Goal: Information Seeking & Learning: Learn about a topic

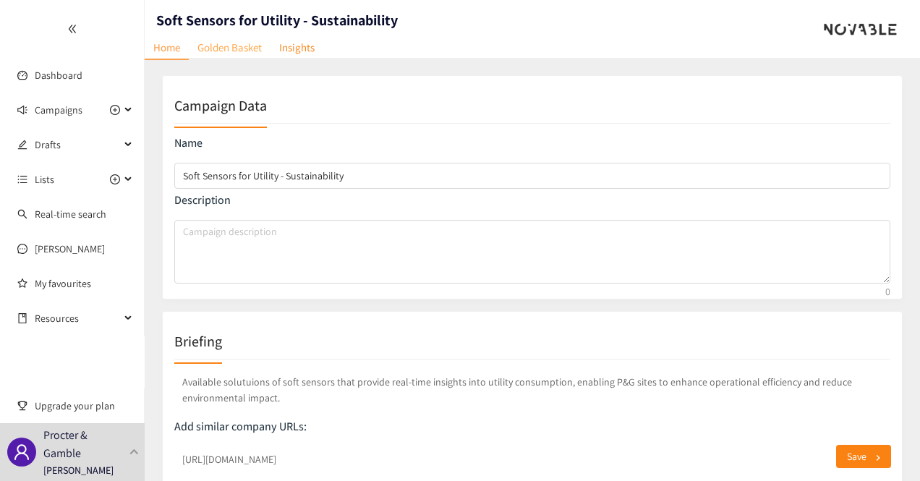
click at [240, 47] on link "Golden Basket" at bounding box center [230, 47] width 82 height 22
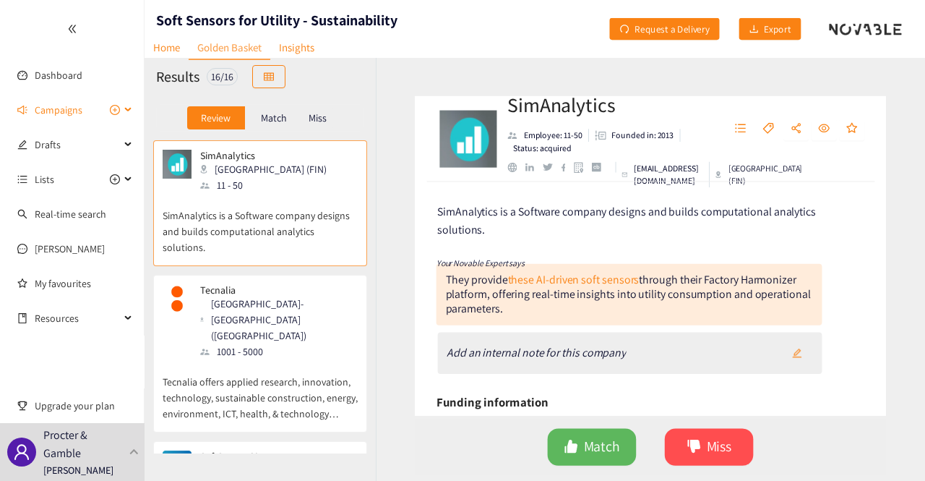
click at [132, 106] on div "Campaigns" at bounding box center [72, 109] width 145 height 29
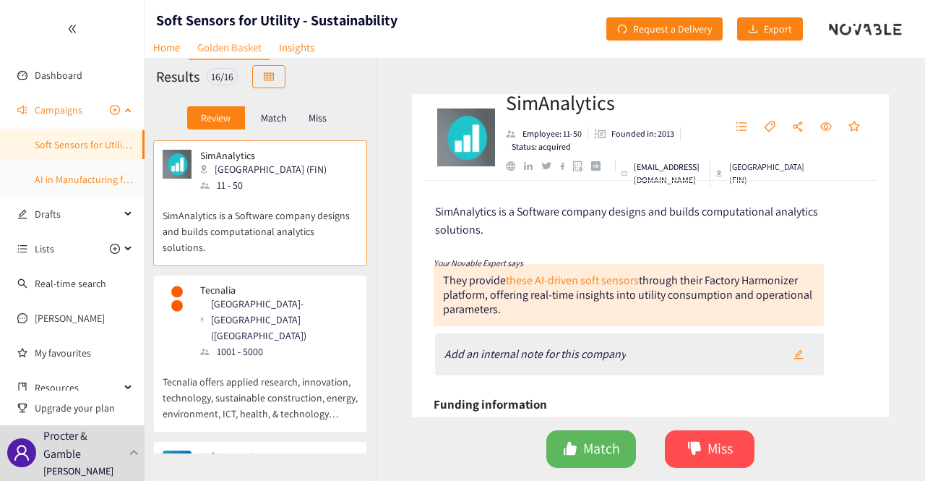
click at [72, 173] on link "AI in Manufacturing for Utilities" at bounding box center [101, 179] width 132 height 13
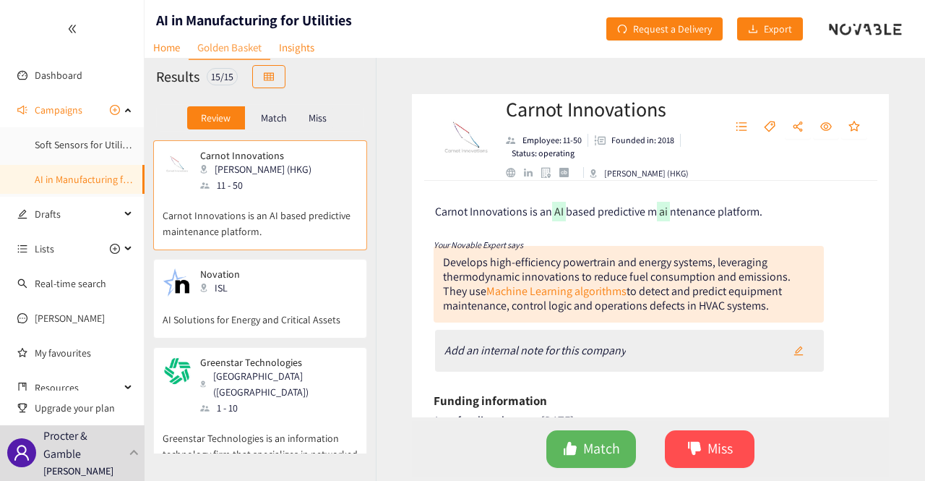
scroll to position [20, 0]
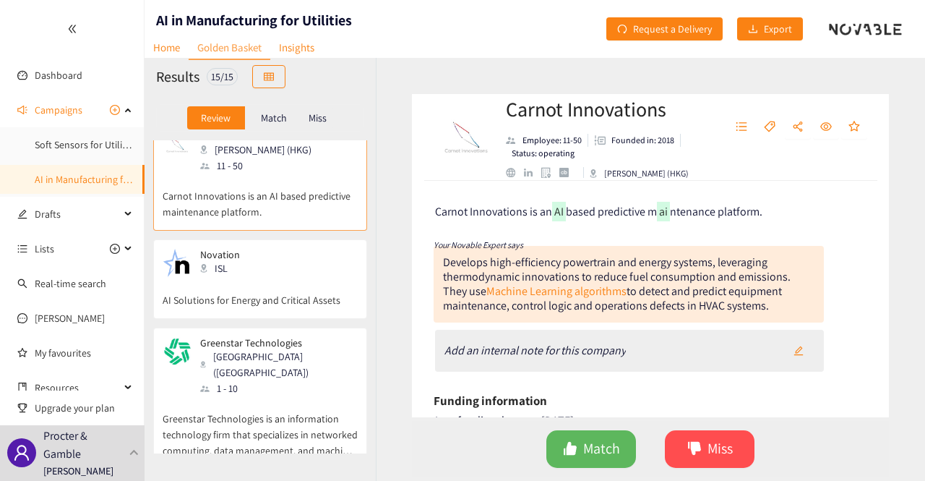
click at [230, 283] on p "AI Solutions for Energy and Critical Assets" at bounding box center [260, 293] width 195 height 30
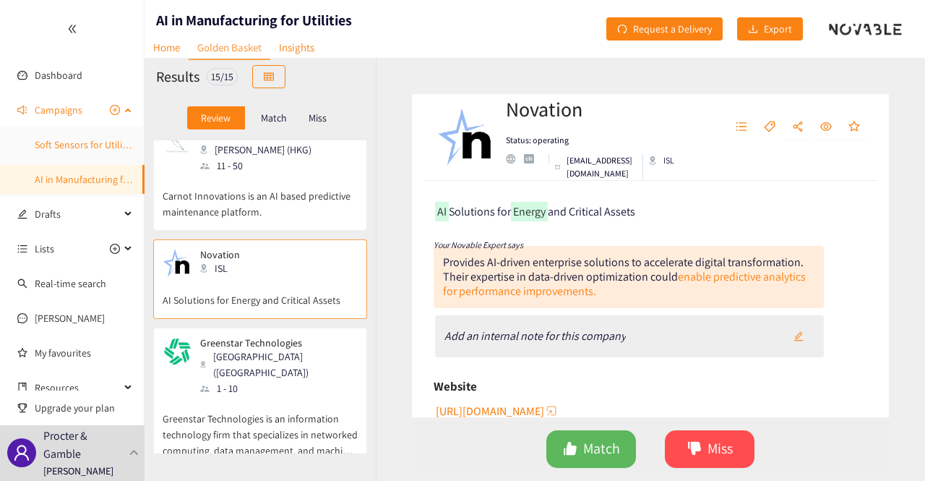
click at [87, 148] on link "Soft Sensors for Utility - Sustainability" at bounding box center [115, 144] width 161 height 13
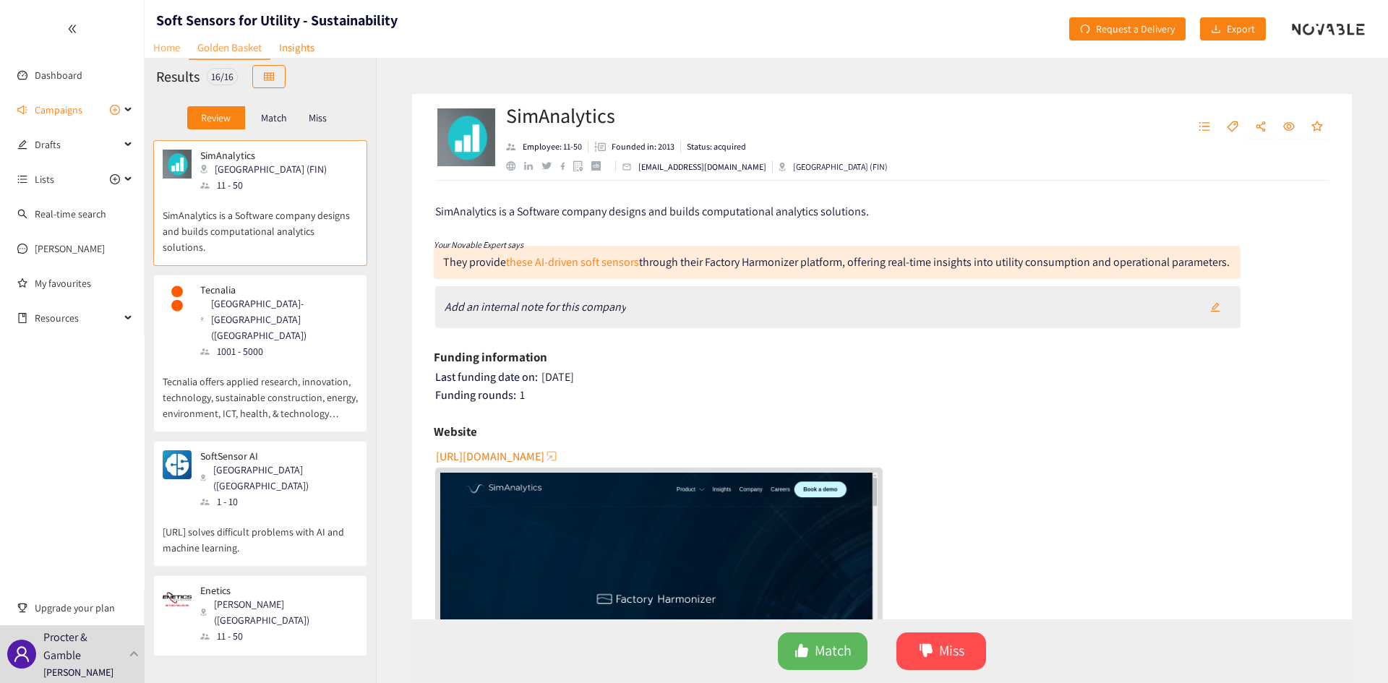
click at [174, 52] on link "Home" at bounding box center [167, 47] width 44 height 22
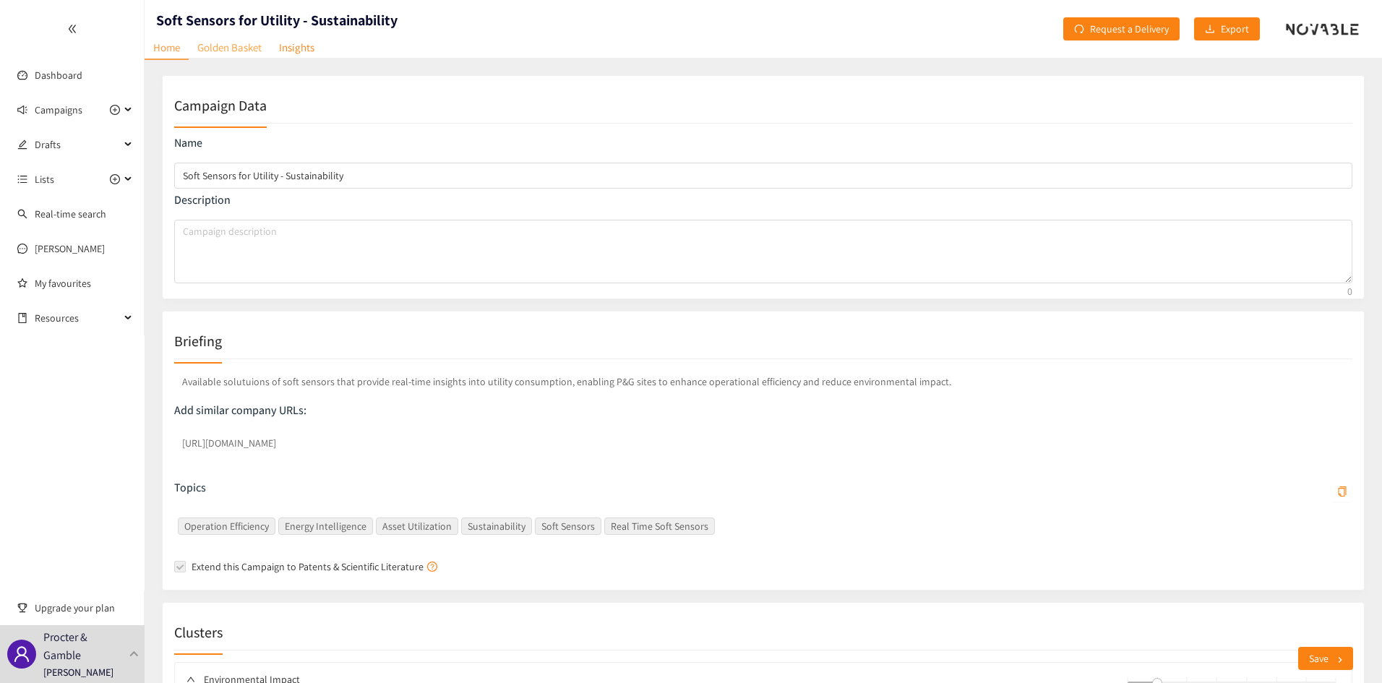
click at [252, 48] on link "Golden Basket" at bounding box center [230, 47] width 82 height 22
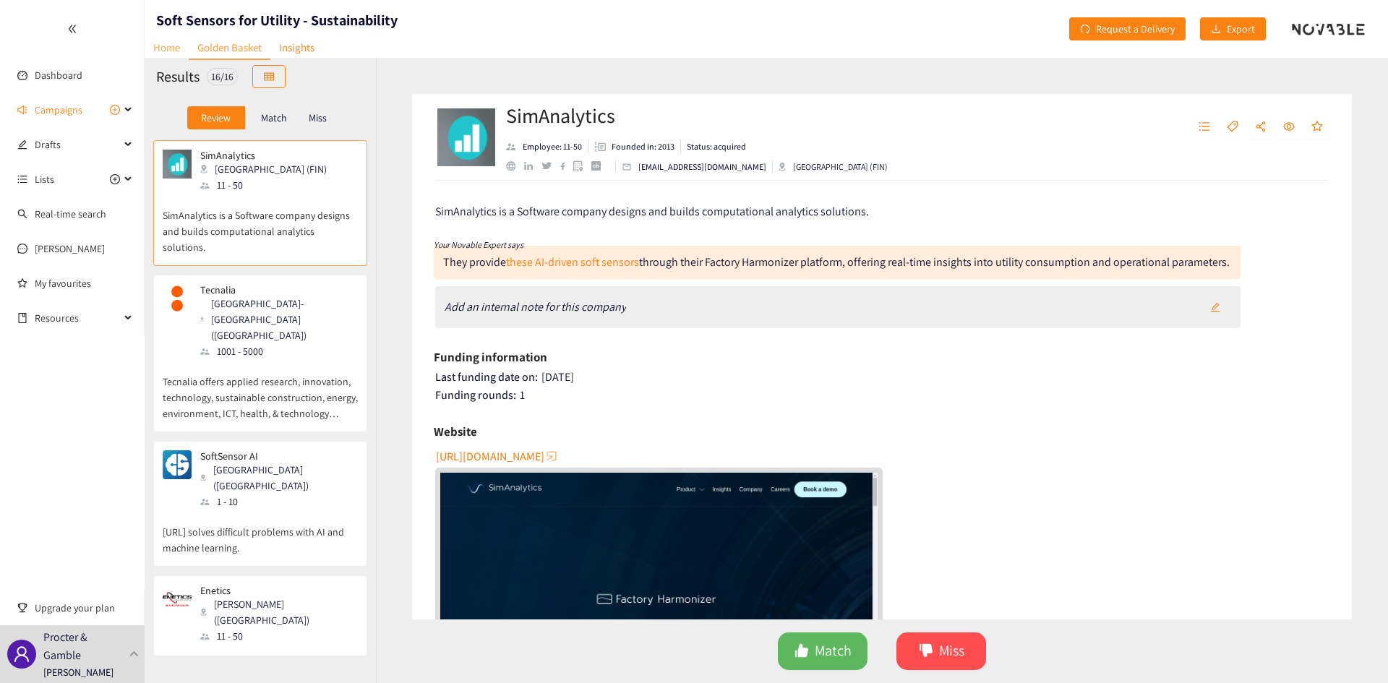
click at [173, 43] on link "Home" at bounding box center [167, 47] width 44 height 22
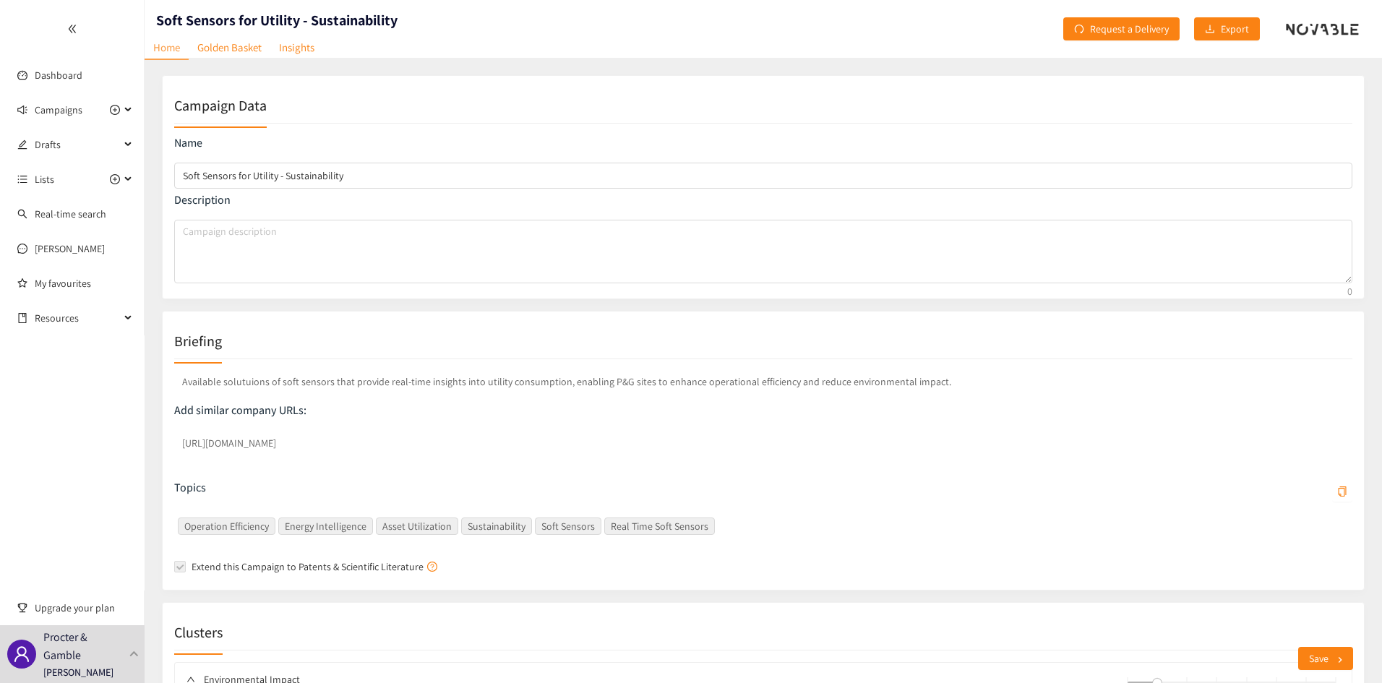
click at [247, 34] on div "Soft Sensors for Utility - Sustainability" at bounding box center [271, 29] width 253 height 58
click at [247, 44] on link "Golden Basket" at bounding box center [230, 47] width 82 height 22
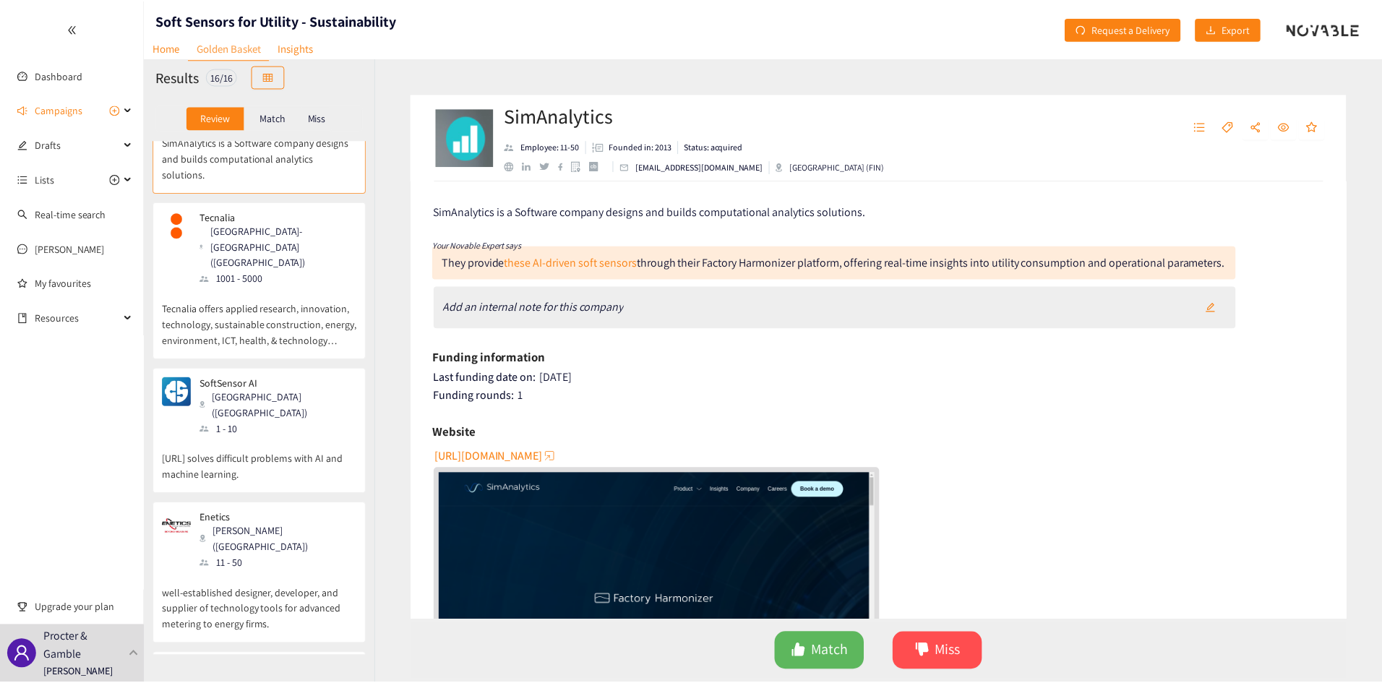
scroll to position [72, 0]
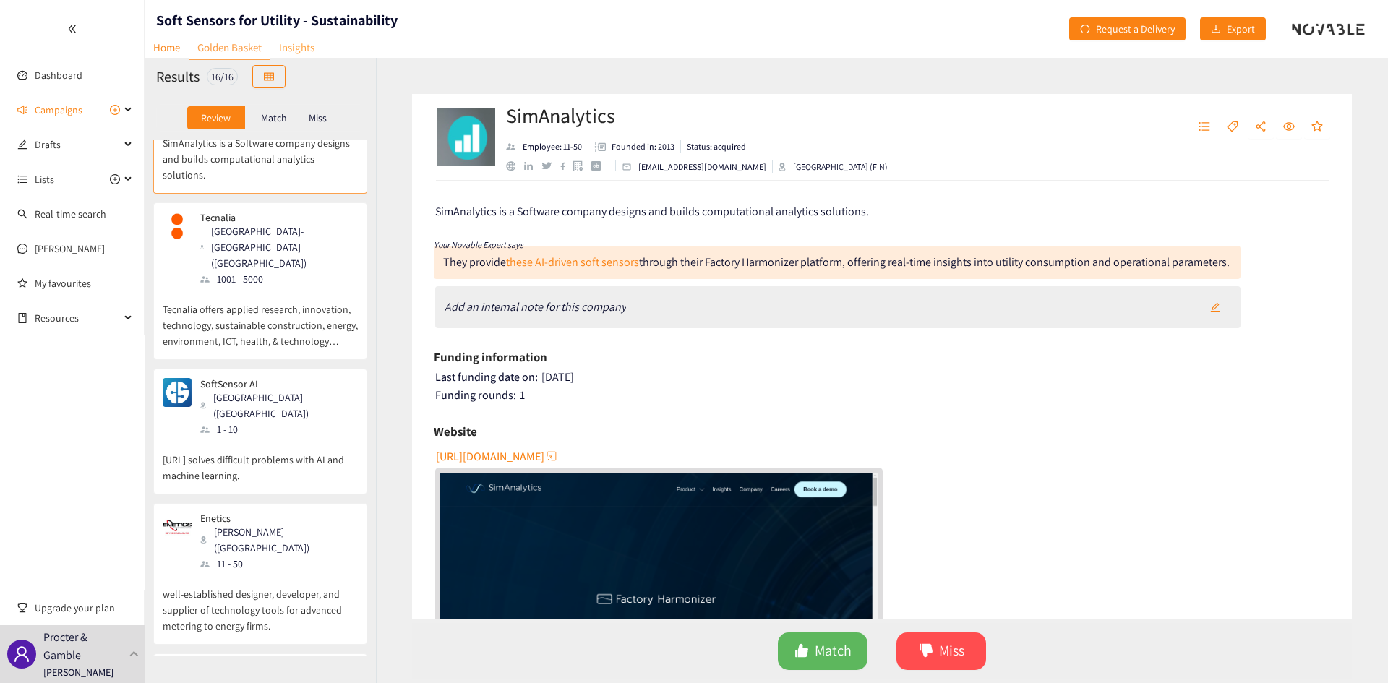
click at [309, 48] on link "Insights" at bounding box center [296, 47] width 53 height 22
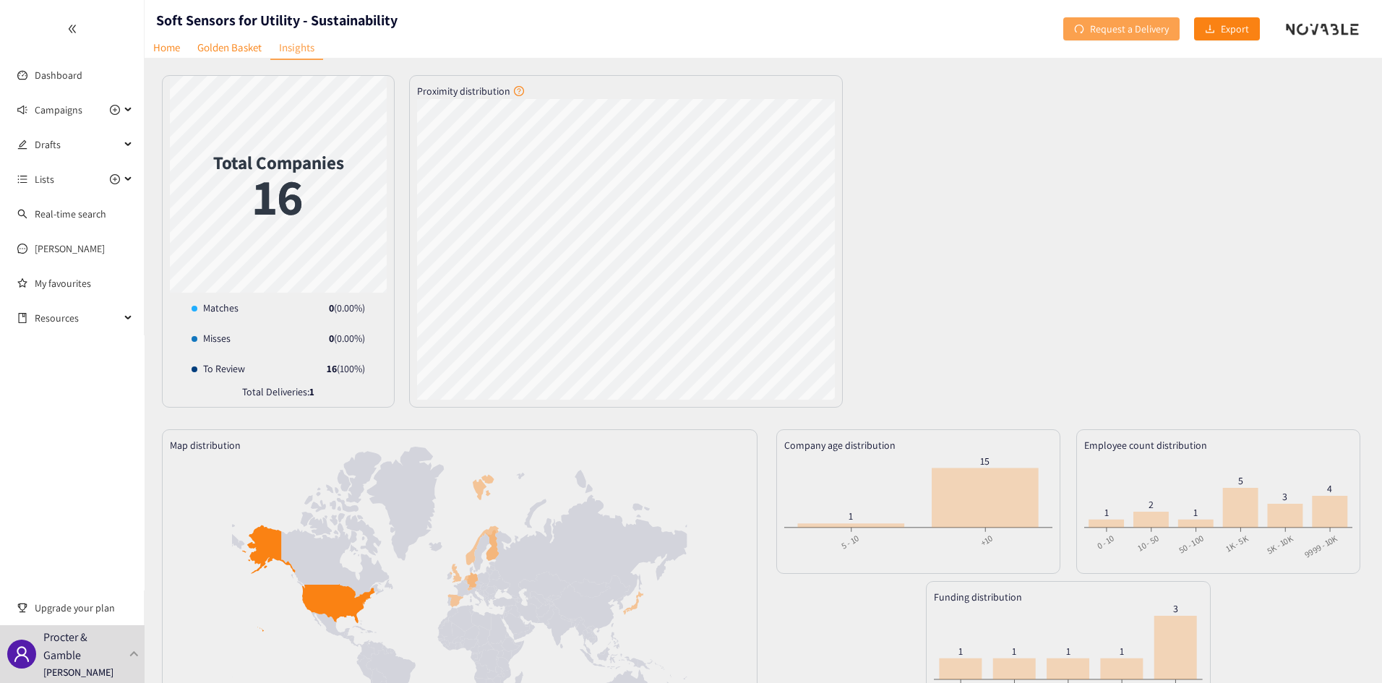
click at [919, 25] on span "Request a Delivery" at bounding box center [1129, 29] width 79 height 16
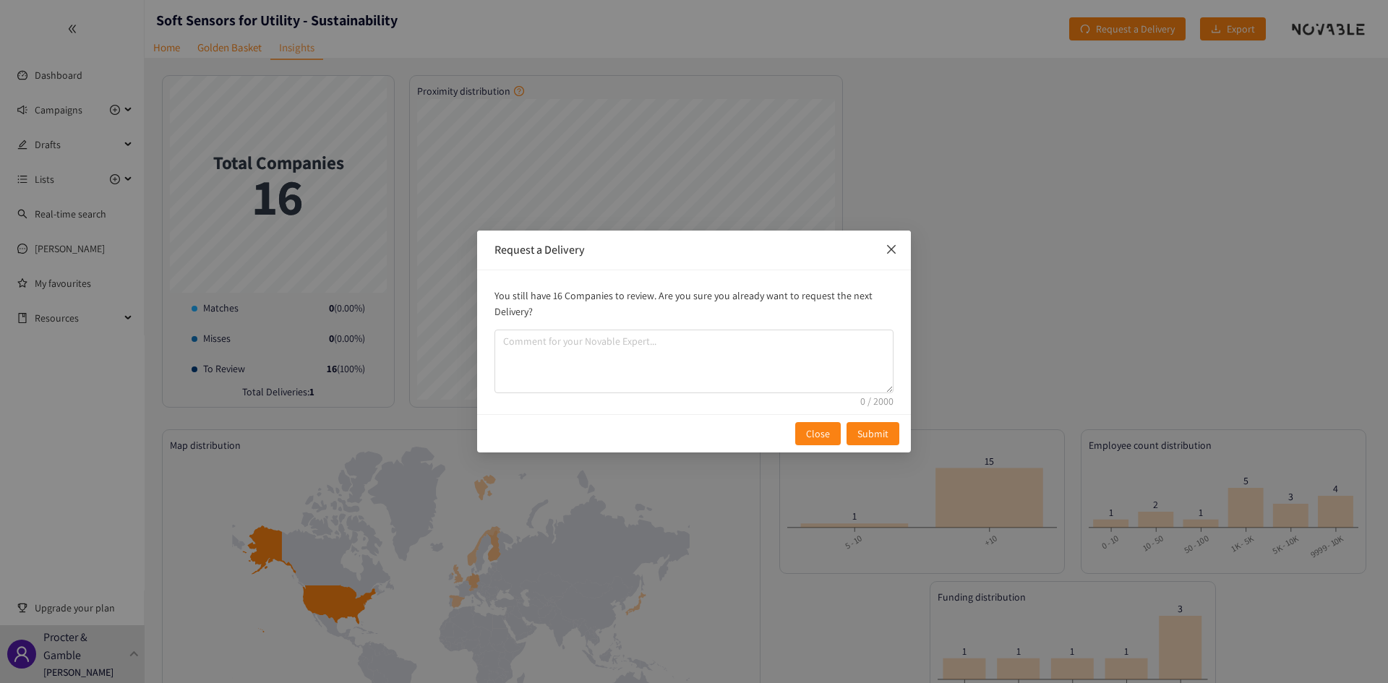
click at [887, 245] on icon "close" at bounding box center [892, 250] width 12 height 12
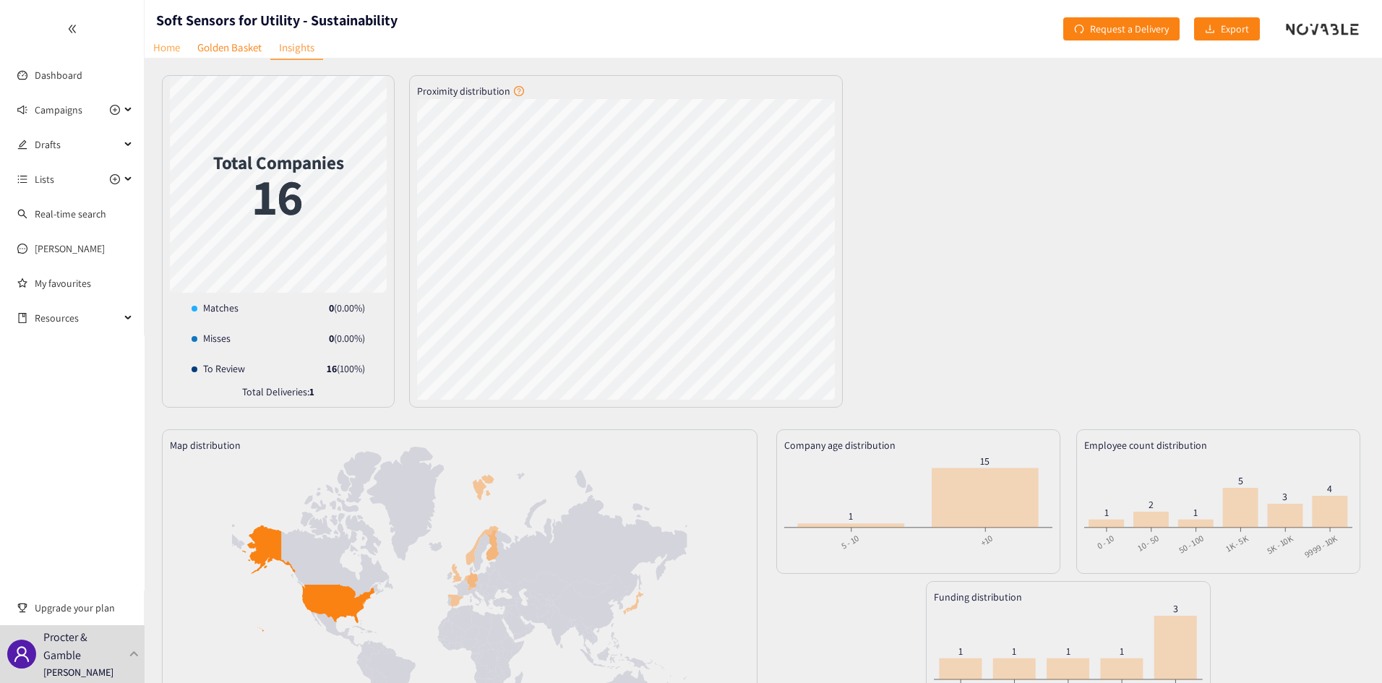
click at [167, 44] on link "Home" at bounding box center [167, 47] width 44 height 22
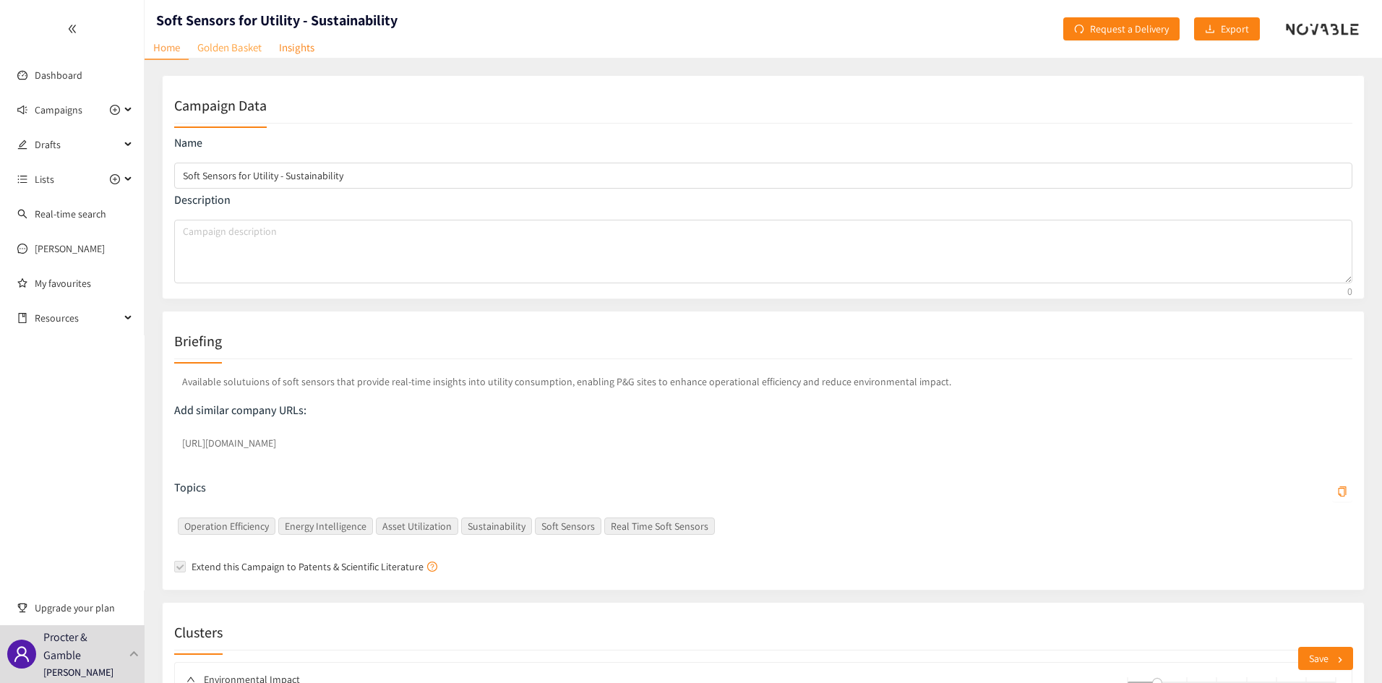
click at [233, 48] on link "Golden Basket" at bounding box center [230, 47] width 82 height 22
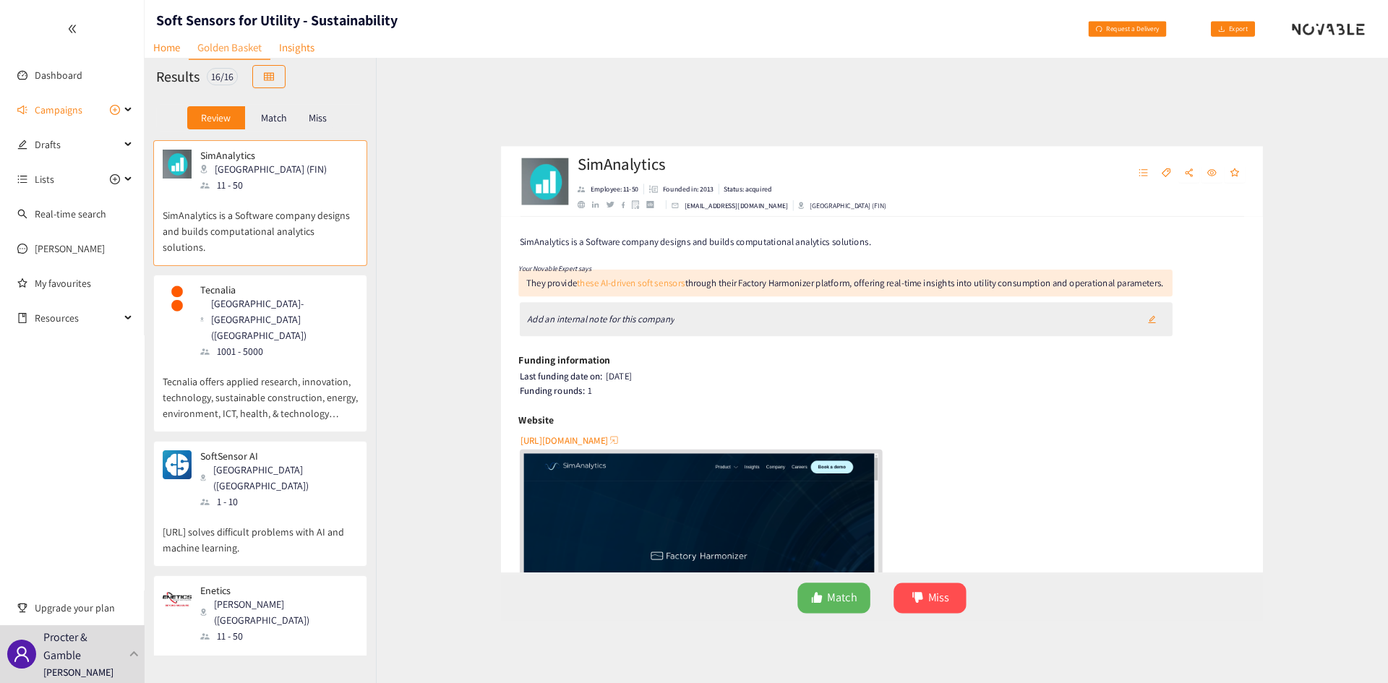
click at [552, 267] on link "these AI-driven soft sensors" at bounding box center [572, 262] width 133 height 15
click at [121, 106] on div "Campaigns" at bounding box center [72, 109] width 145 height 29
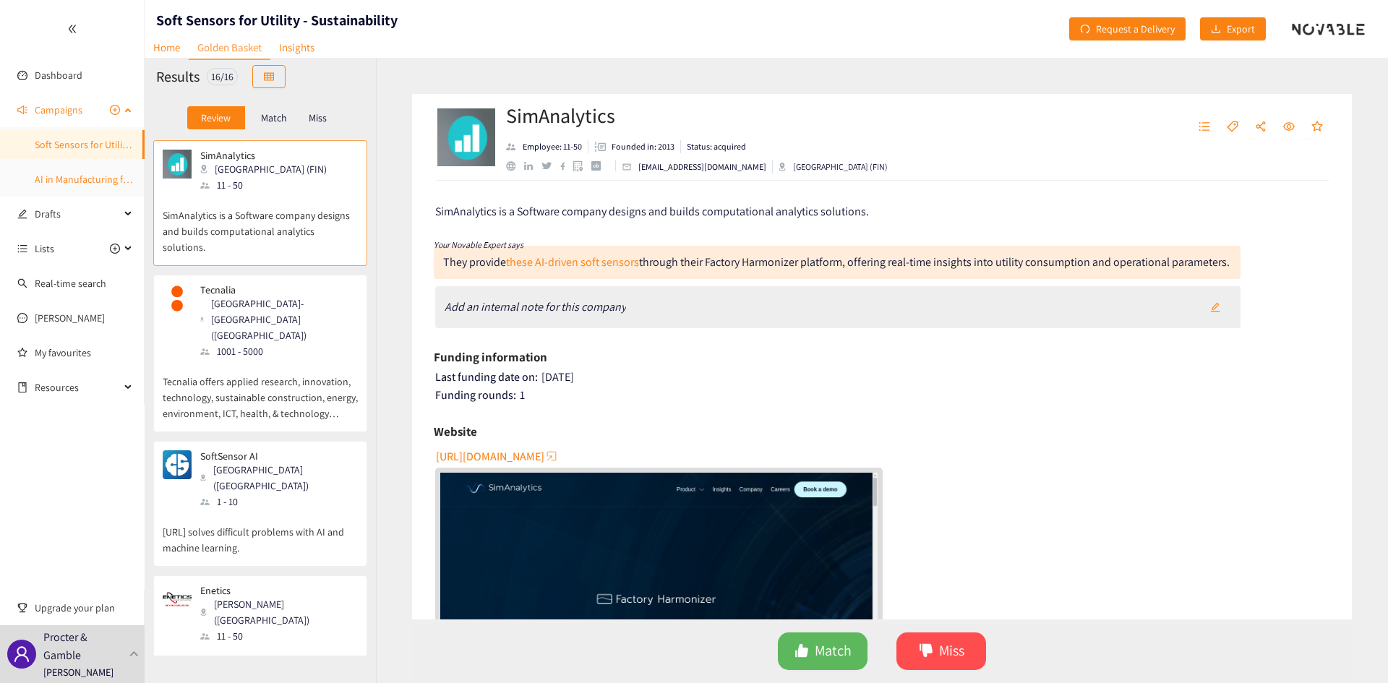
click at [77, 174] on link "AI in Manufacturing for Utilities" at bounding box center [101, 179] width 132 height 13
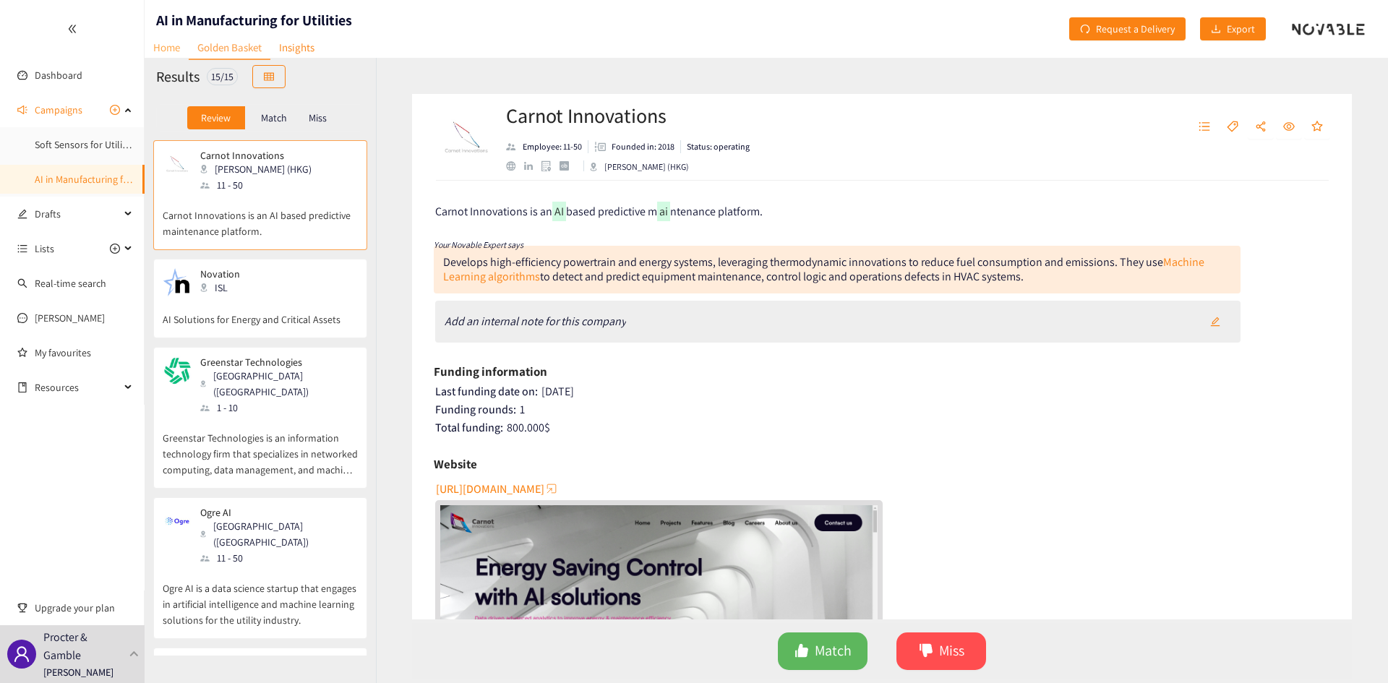
click at [155, 42] on link "Home" at bounding box center [167, 47] width 44 height 22
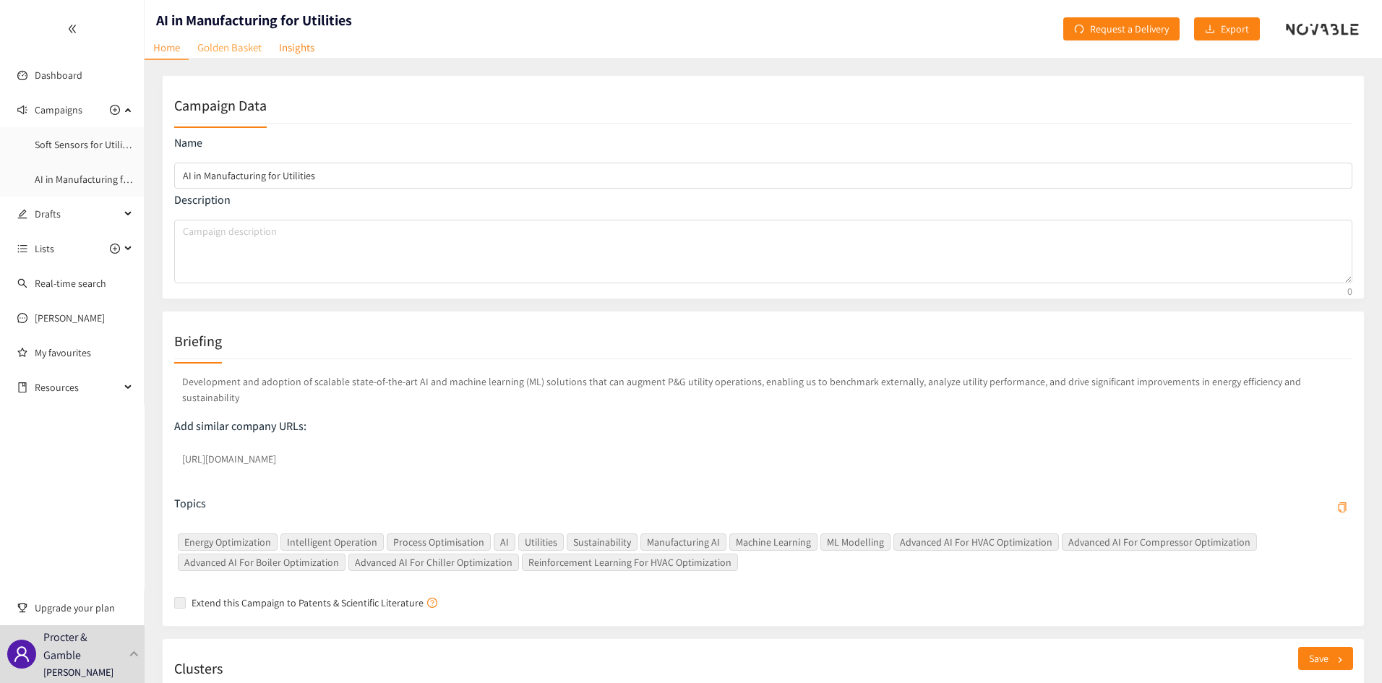
click at [209, 45] on link "Golden Basket" at bounding box center [230, 47] width 82 height 22
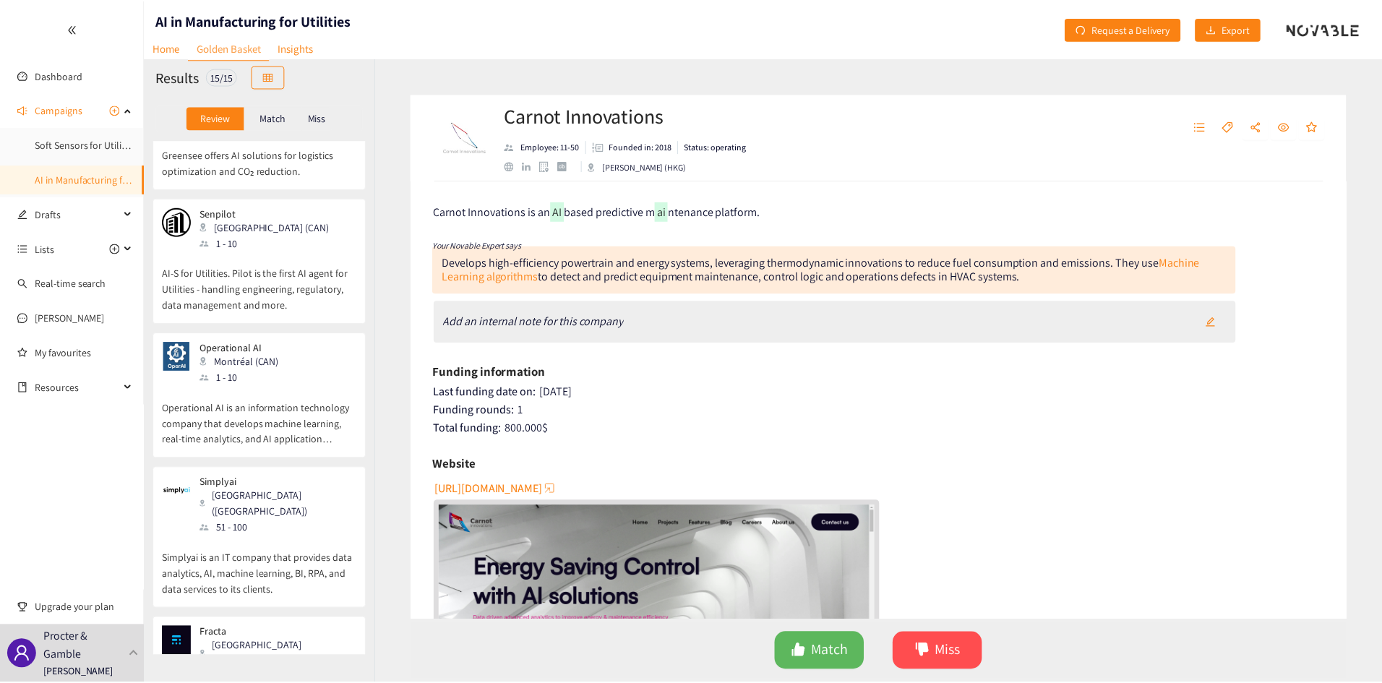
scroll to position [702, 0]
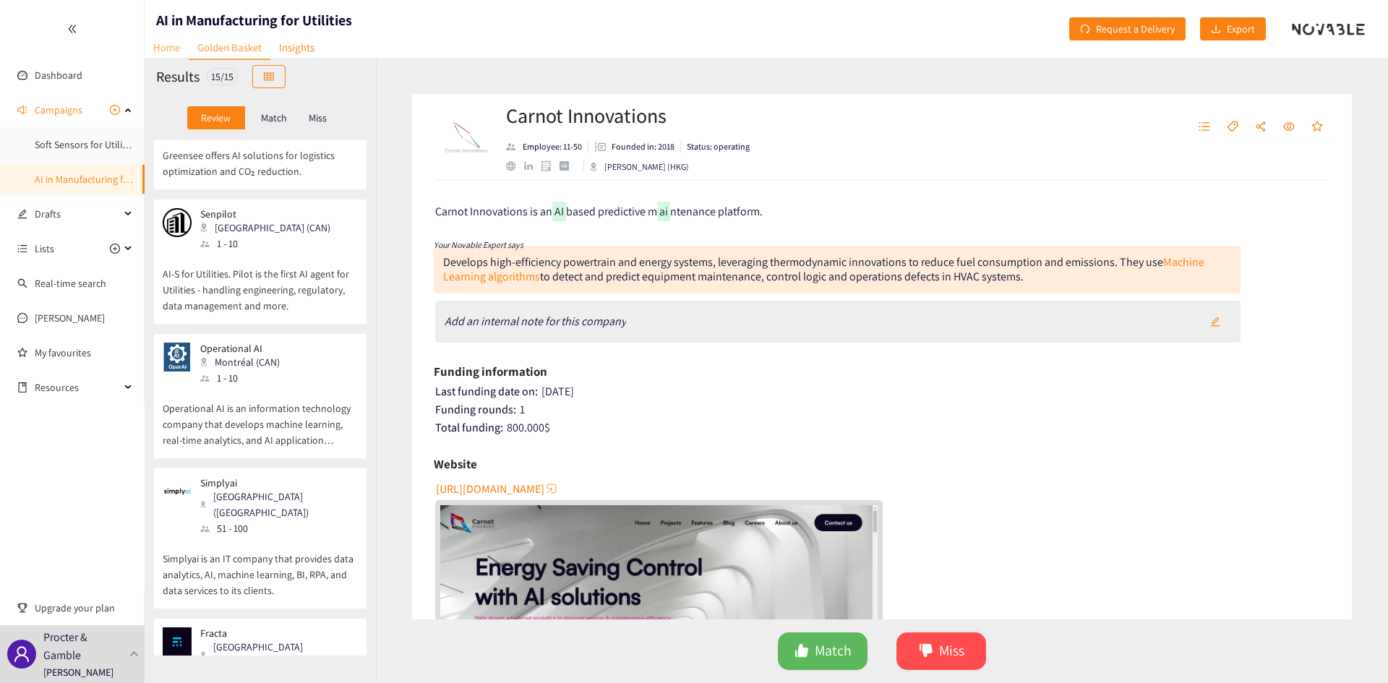
click at [174, 43] on link "Home" at bounding box center [167, 47] width 44 height 22
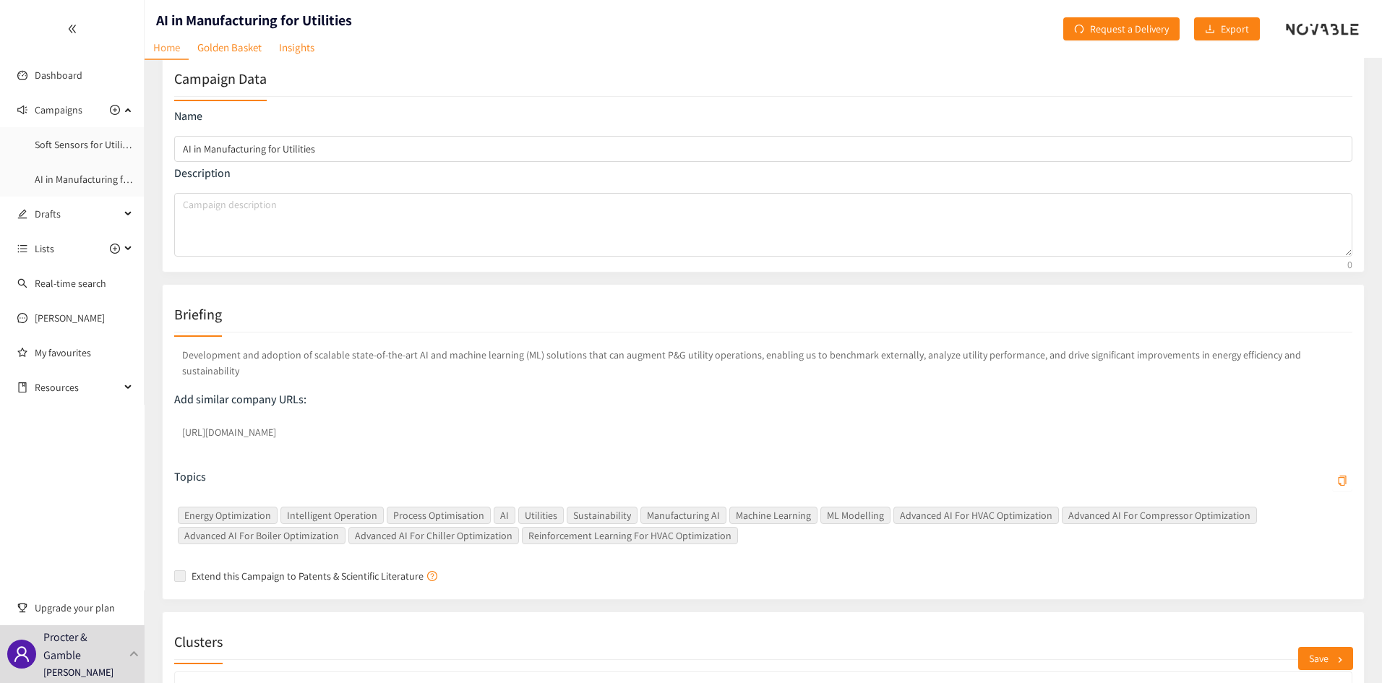
scroll to position [27, 0]
click at [244, 42] on link "Golden Basket" at bounding box center [230, 47] width 82 height 22
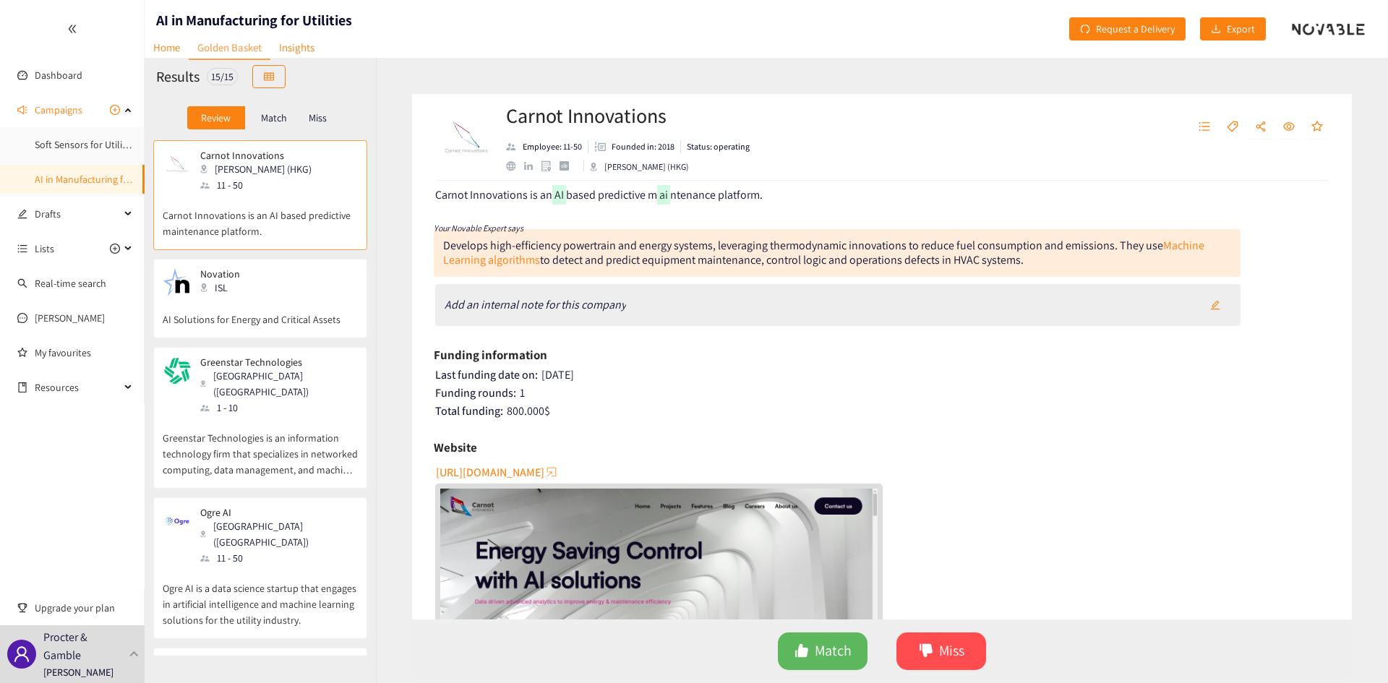
click at [260, 419] on p "Greenstar Technologies is an information technology firm that specializes in ne…" at bounding box center [260, 447] width 195 height 62
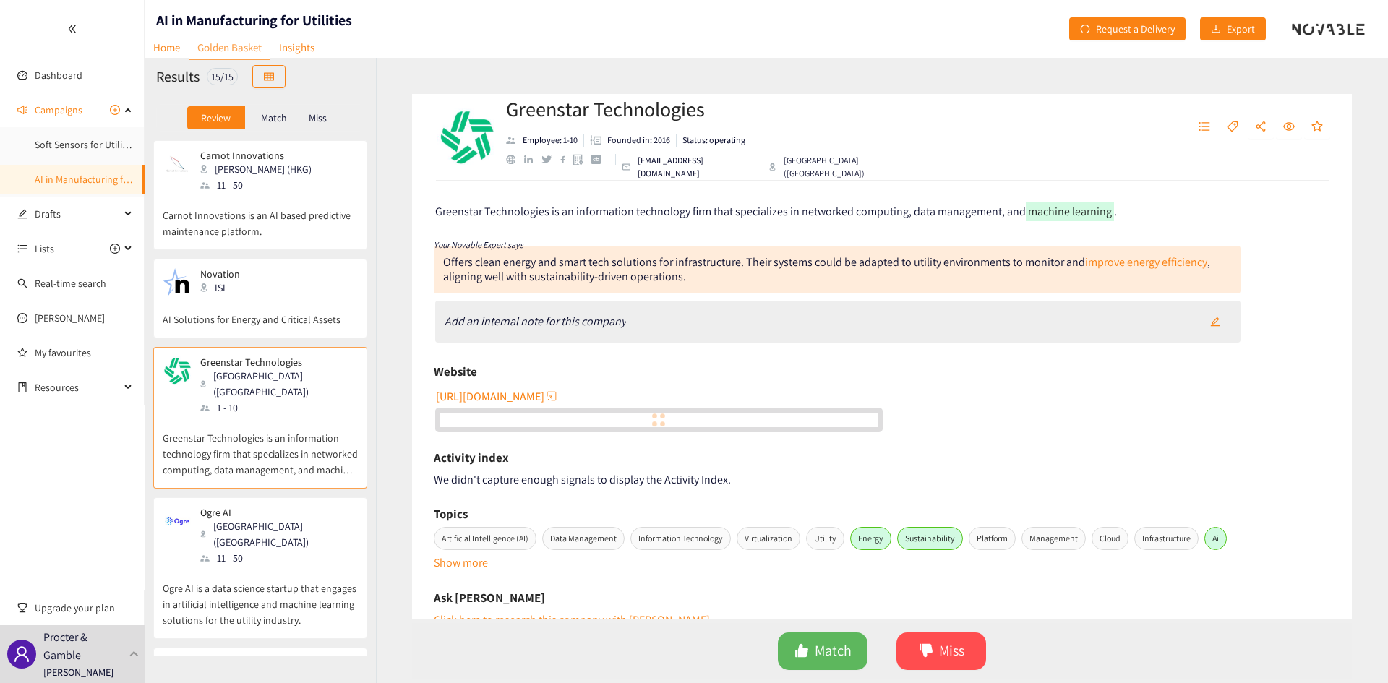
click at [291, 480] on div "Ogre AI Bucharest ([GEOGRAPHIC_DATA]) 11 - 50" at bounding box center [260, 536] width 195 height 59
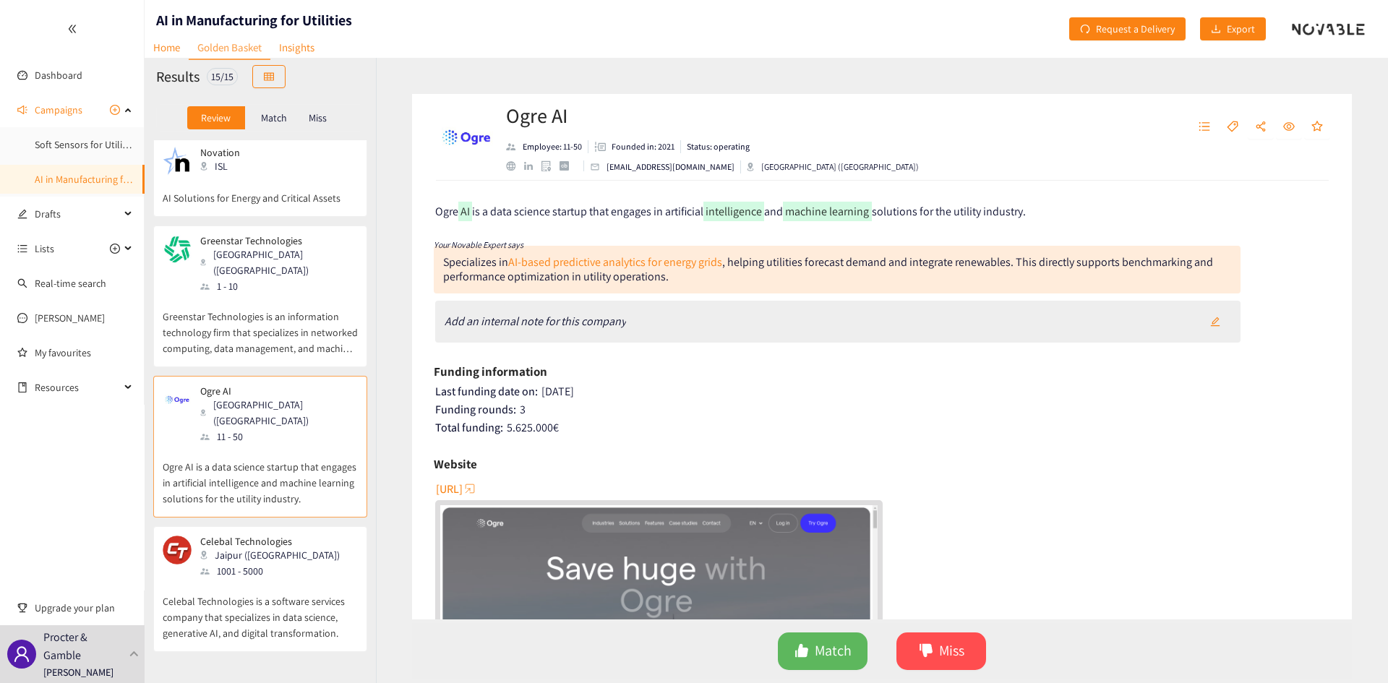
scroll to position [122, 0]
click at [291, 480] on div "Celebal Technologies Jaipur ([GEOGRAPHIC_DATA]) 1001 - 5000" at bounding box center [260, 556] width 195 height 43
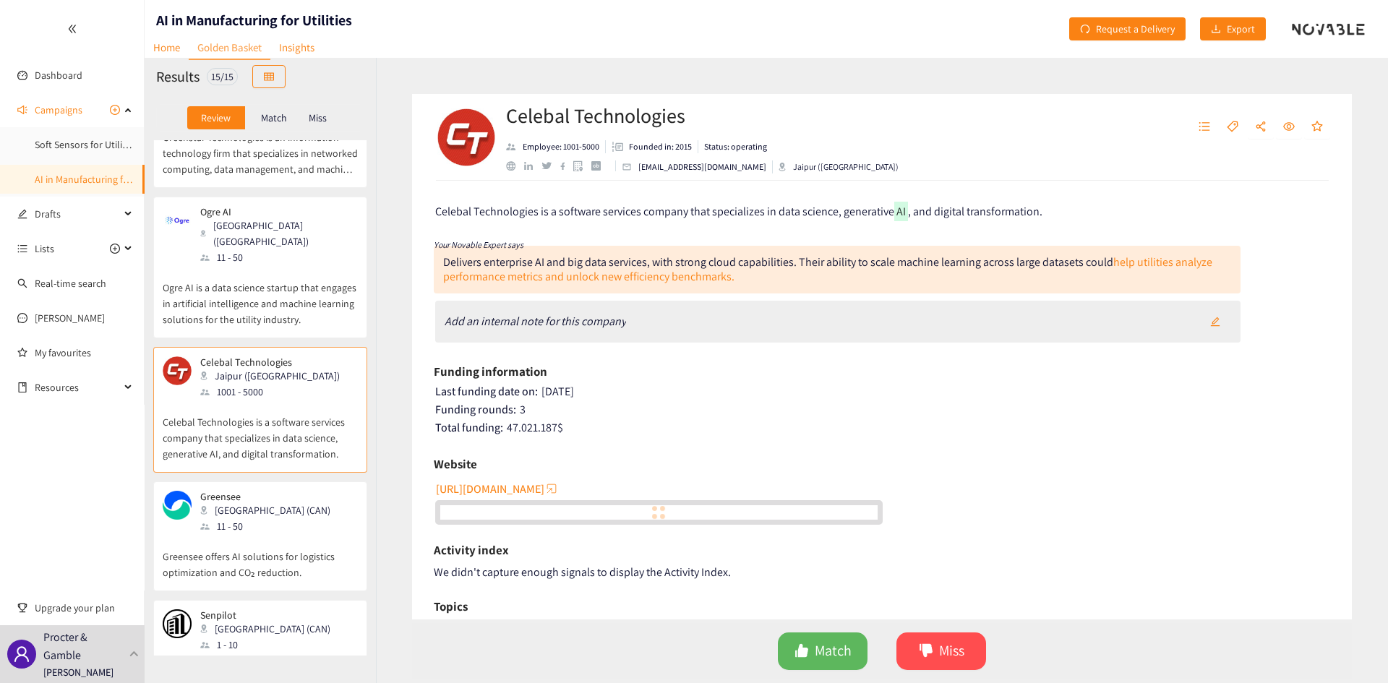
scroll to position [304, 0]
click at [279, 480] on div "Greensee Toronto ([GEOGRAPHIC_DATA]) 11 - 50" at bounding box center [260, 509] width 195 height 43
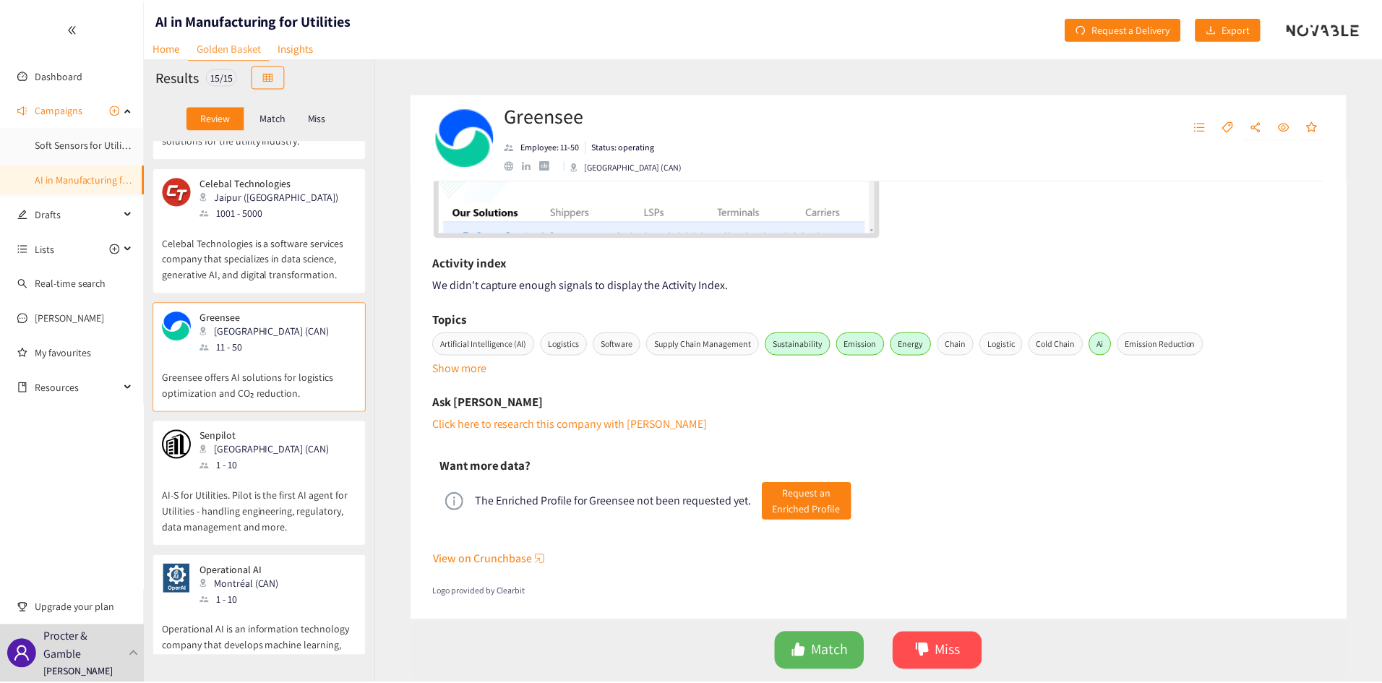
scroll to position [495, 0]
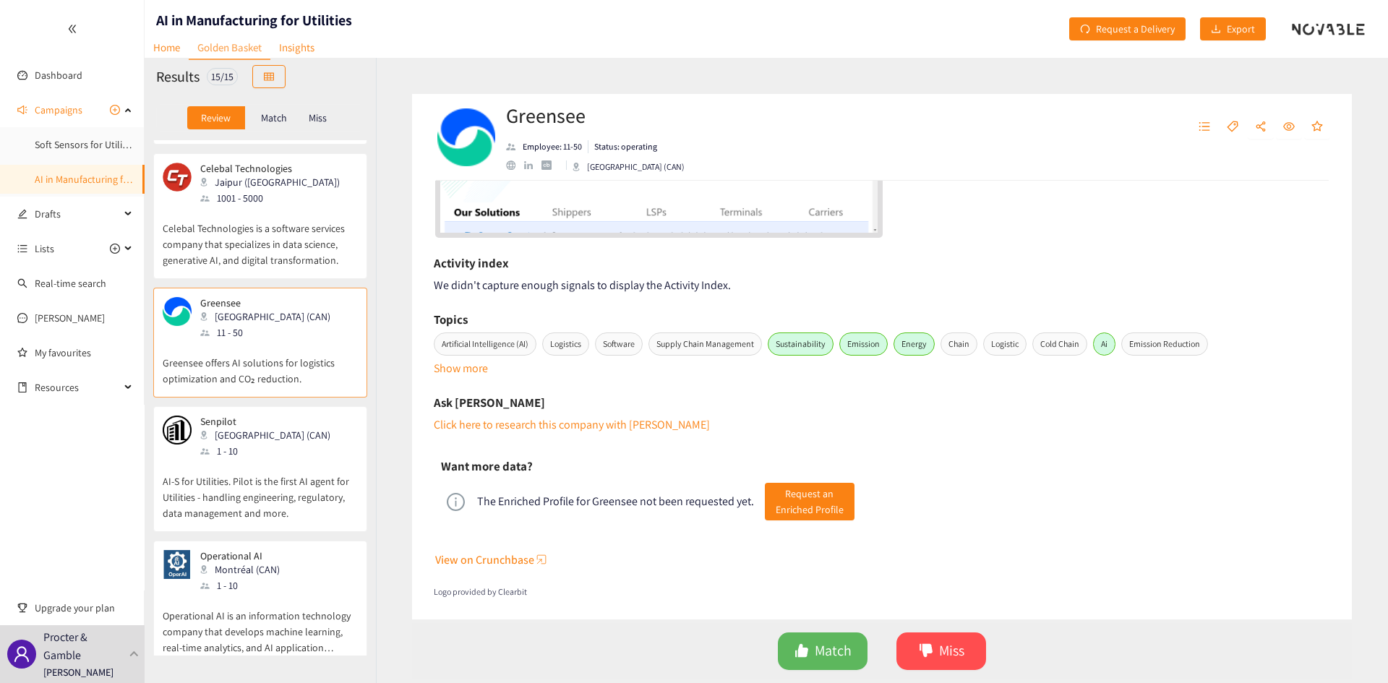
click at [257, 480] on p "Operational AI is an information technology company that develops machine learn…" at bounding box center [260, 625] width 195 height 62
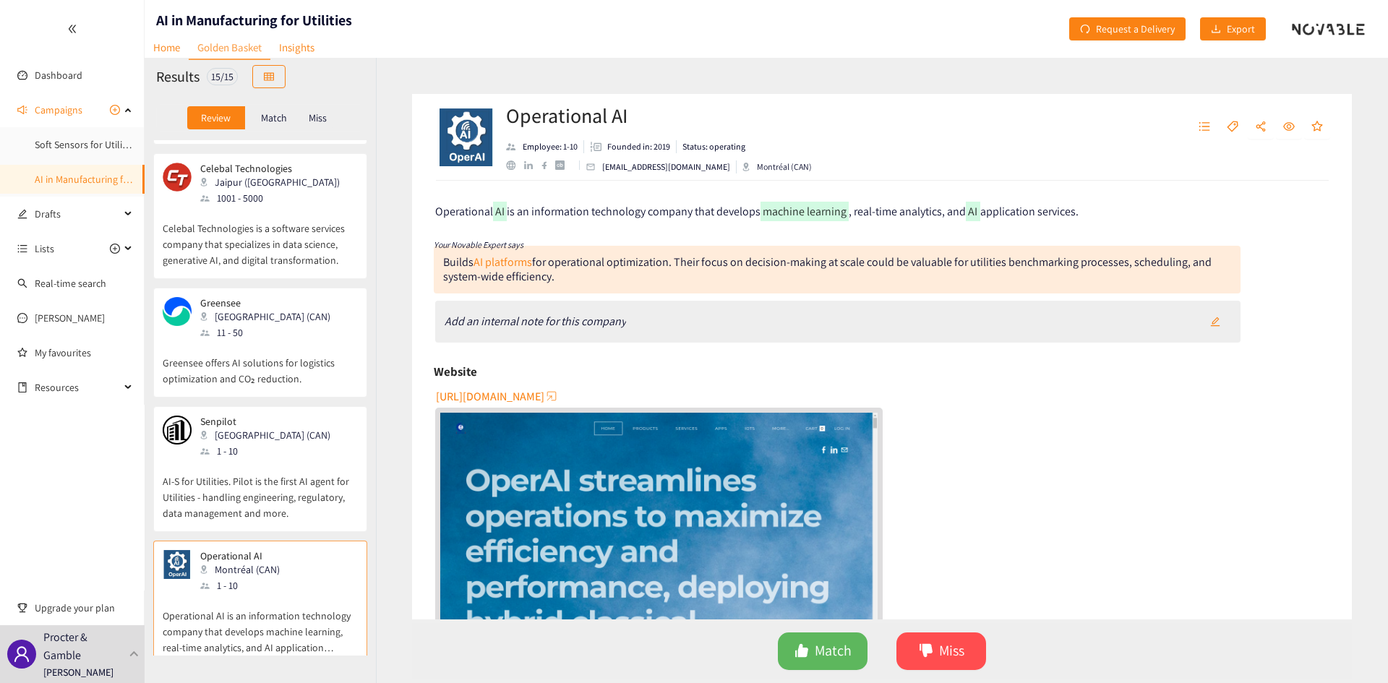
click at [215, 459] on p "AI-S for Utilities. Pilot is the first AI agent for Utilities - handling engine…" at bounding box center [260, 490] width 195 height 62
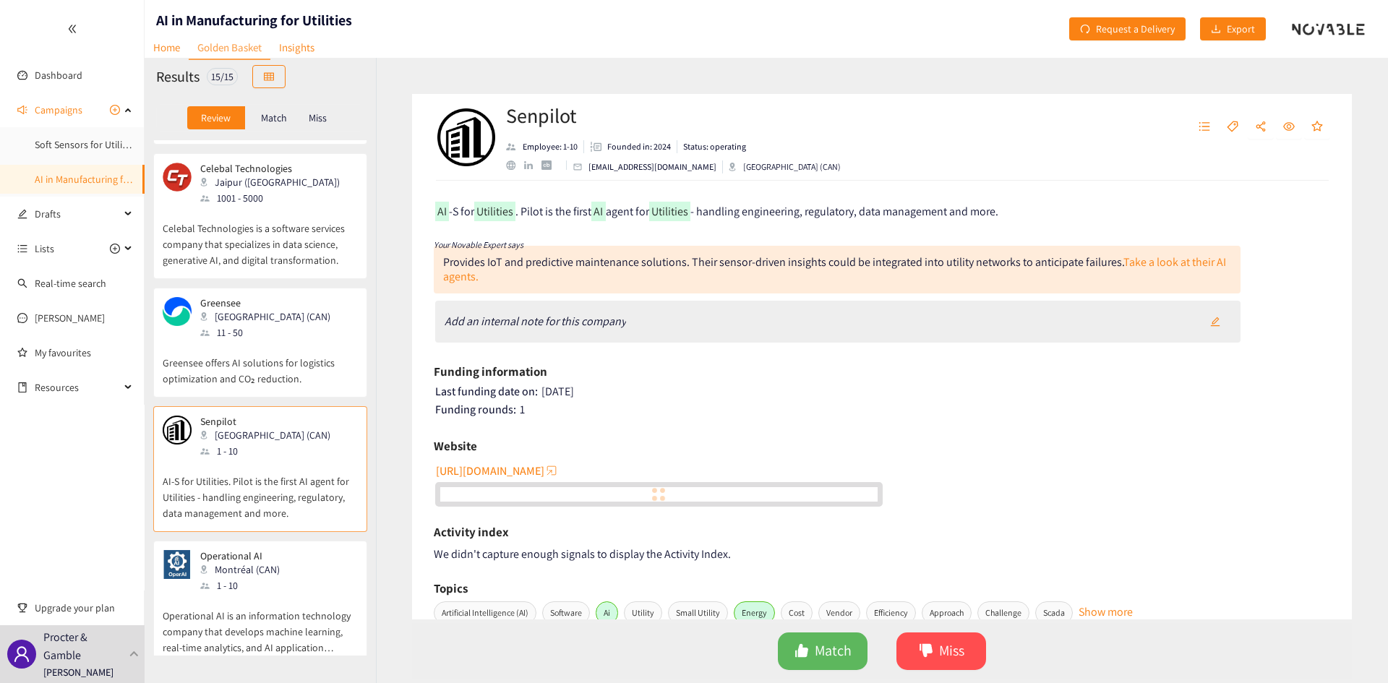
click at [226, 341] on p "Greensee offers AI solutions for logistics optimization and CO₂ reduction." at bounding box center [260, 364] width 195 height 46
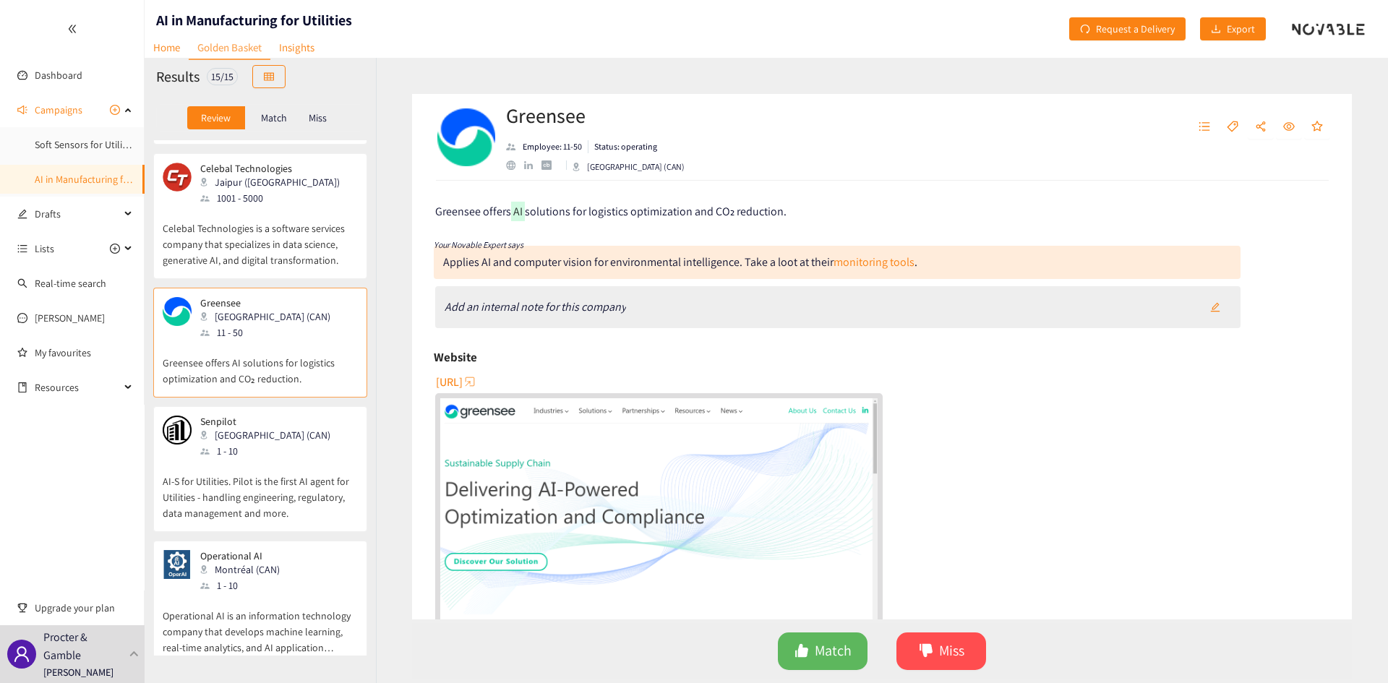
click at [210, 218] on p "Celebal Technologies is a software services company that specializes in data sc…" at bounding box center [260, 237] width 195 height 62
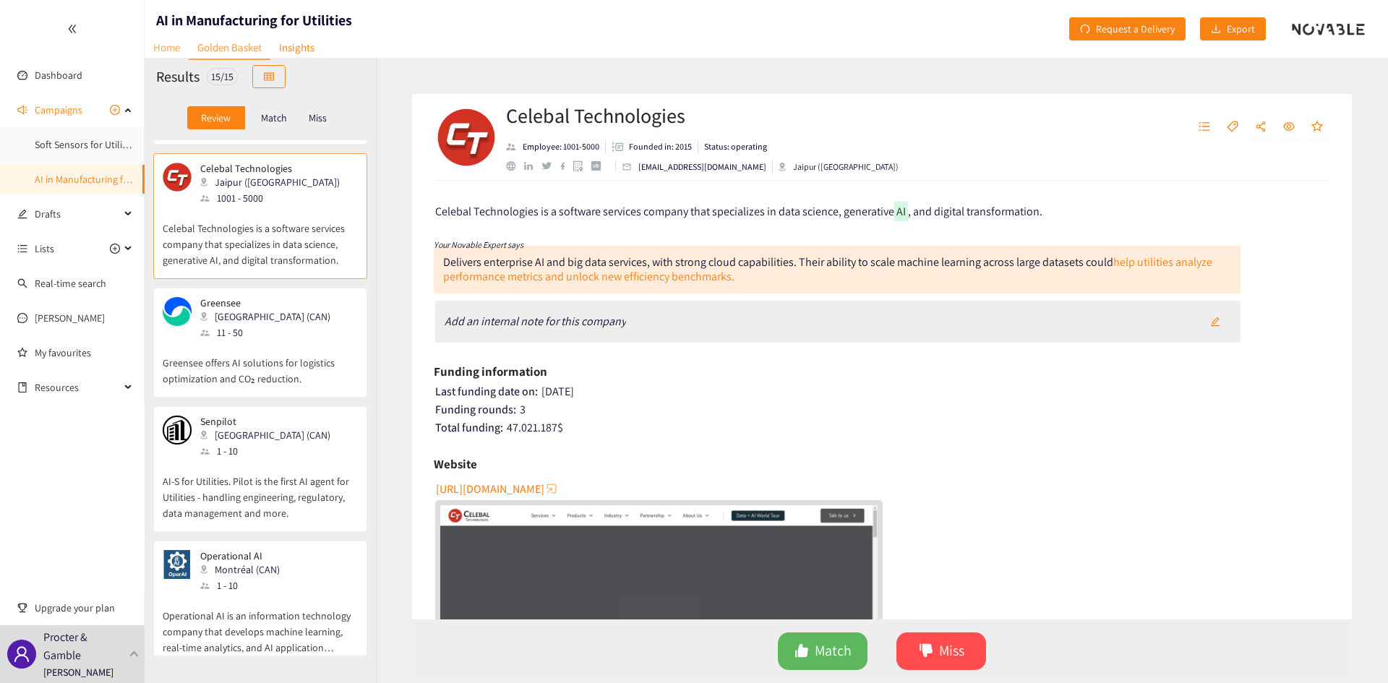
click at [162, 43] on link "Home" at bounding box center [167, 47] width 44 height 22
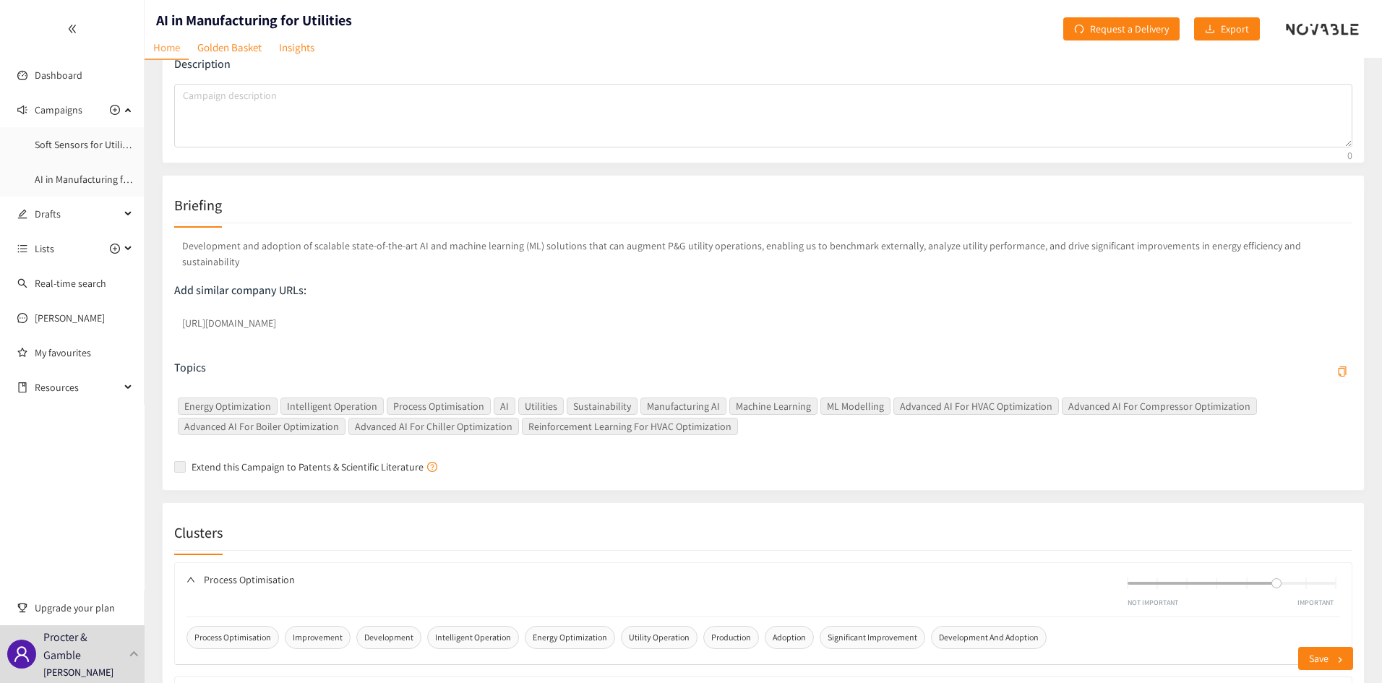
scroll to position [135, 0]
click at [52, 315] on link "[PERSON_NAME]" at bounding box center [70, 318] width 70 height 13
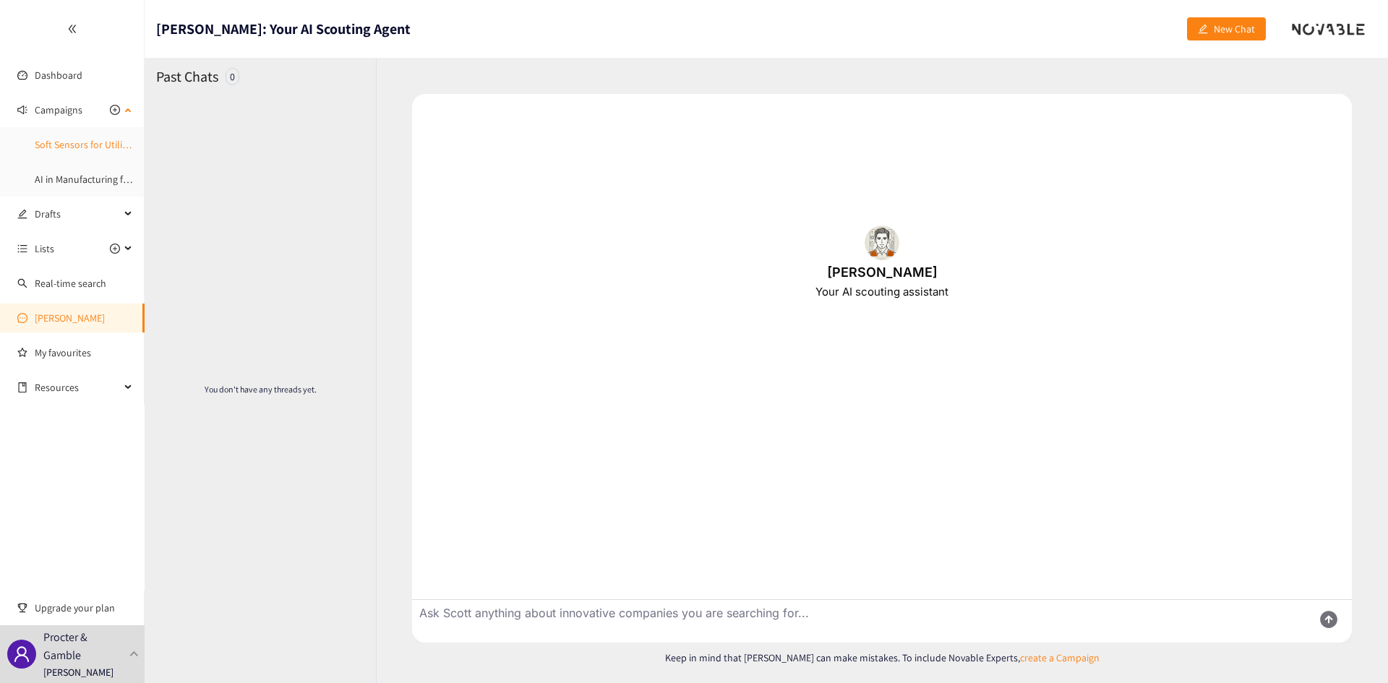
click at [70, 138] on link "Soft Sensors for Utility - Sustainability" at bounding box center [115, 144] width 161 height 13
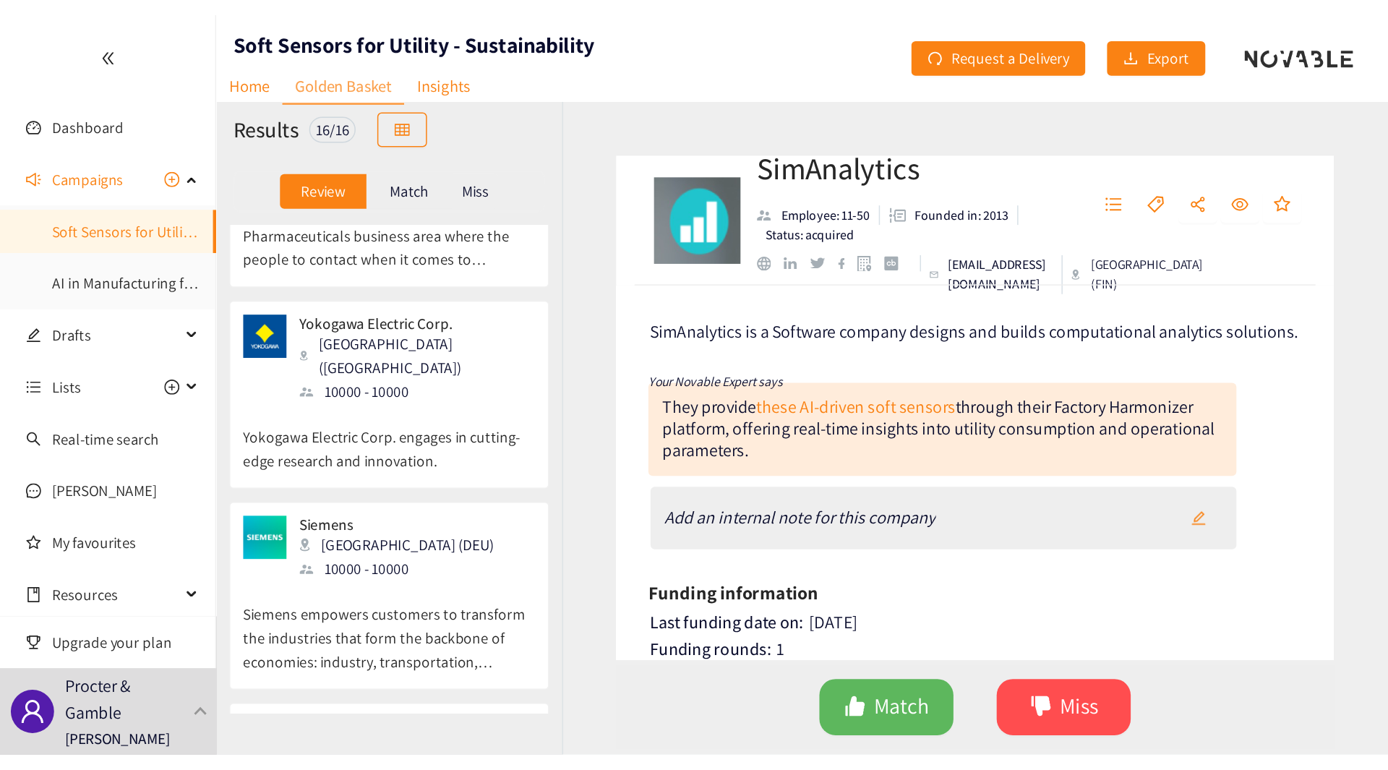
scroll to position [1085, 0]
